Goal: Check status: Check status

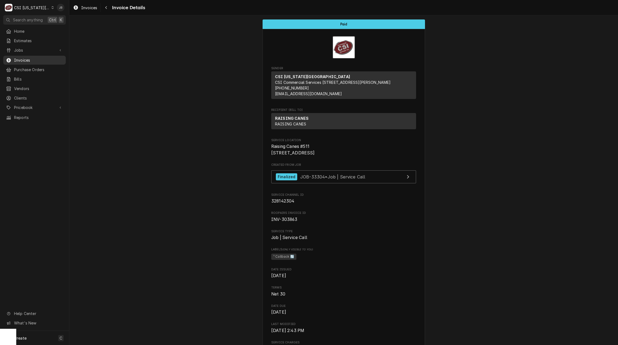
click at [26, 58] on span "Invoices" at bounding box center [38, 60] width 49 height 6
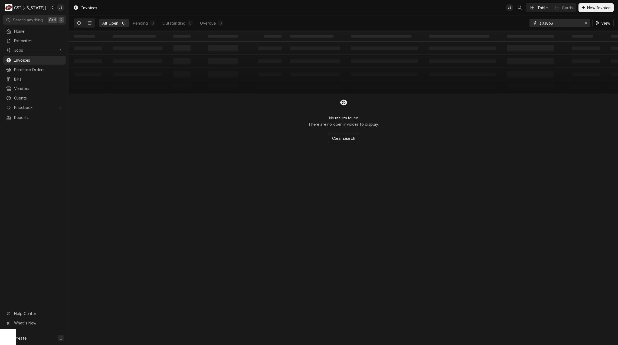
click at [581, 23] on button "Erase input" at bounding box center [585, 23] width 9 height 9
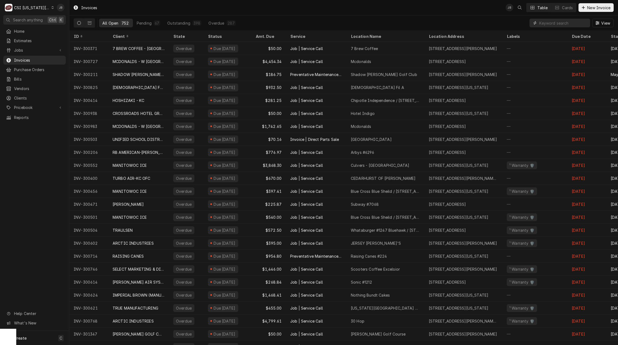
click at [550, 25] on input "Dynamic Content Wrapper" at bounding box center [563, 23] width 48 height 9
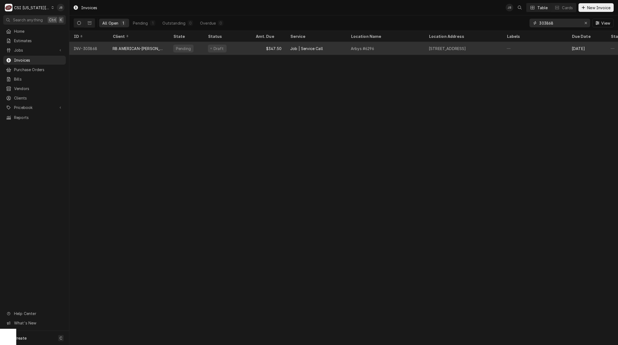
type input "303868"
click at [172, 50] on div "Pending" at bounding box center [186, 48] width 35 height 13
